Goal: Information Seeking & Learning: Learn about a topic

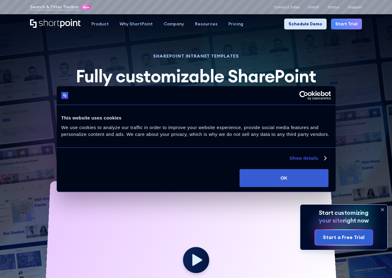
click at [292, 20] on link "Schedule Demo" at bounding box center [305, 24] width 42 height 11
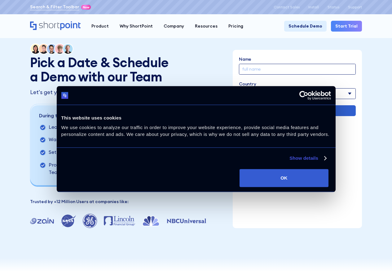
click at [45, 7] on link "Search & Filter Toolbar" at bounding box center [54, 7] width 49 height 7
